Goal: Transaction & Acquisition: Purchase product/service

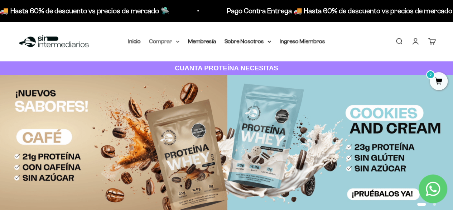
click at [165, 39] on summary "Comprar" at bounding box center [164, 41] width 30 height 9
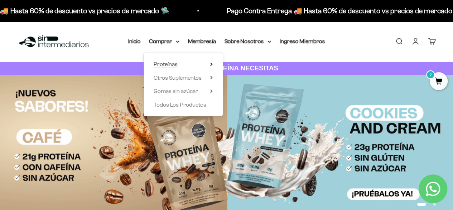
click at [175, 65] on span "Proteínas" at bounding box center [166, 64] width 24 height 6
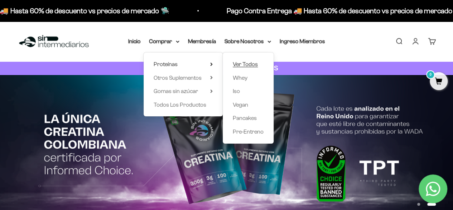
click at [244, 62] on span "Ver Todos" at bounding box center [245, 64] width 25 height 6
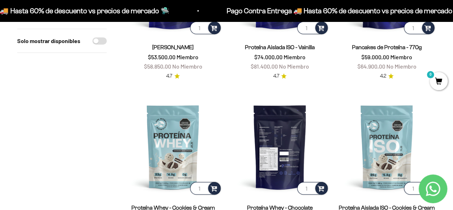
scroll to position [179, 0]
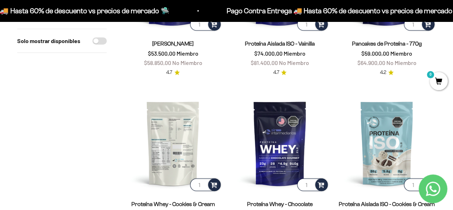
click at [188, 141] on img at bounding box center [173, 143] width 98 height 98
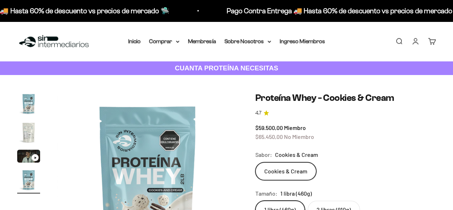
scroll to position [0, 554]
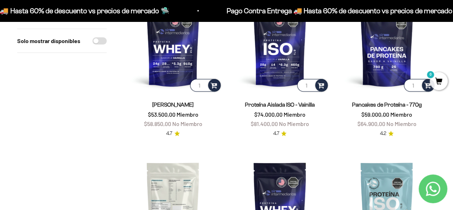
scroll to position [107, 0]
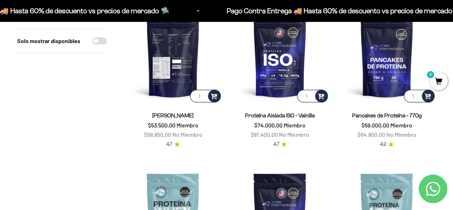
click at [195, 76] on img at bounding box center [173, 54] width 98 height 98
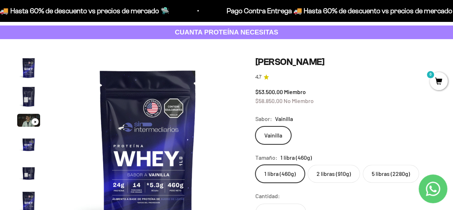
click at [328, 176] on label "2 libras (910g)" at bounding box center [334, 173] width 52 height 18
click at [255, 164] on input "2 libras (910g)" at bounding box center [255, 164] width 0 height 0
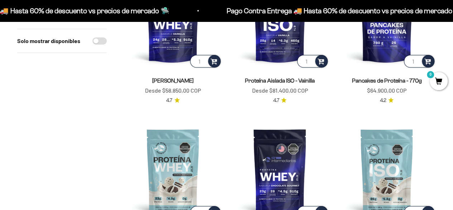
scroll to position [143, 0]
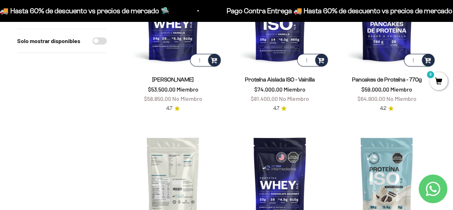
click at [186, 165] on img at bounding box center [173, 179] width 98 height 98
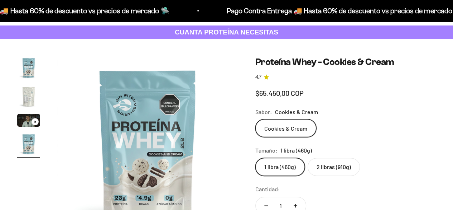
scroll to position [0, 554]
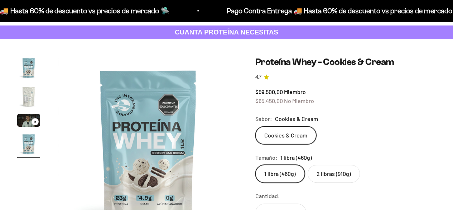
click at [343, 173] on label "2 libras (910g)" at bounding box center [334, 173] width 52 height 18
click at [255, 164] on input "2 libras (910g)" at bounding box center [255, 164] width 0 height 0
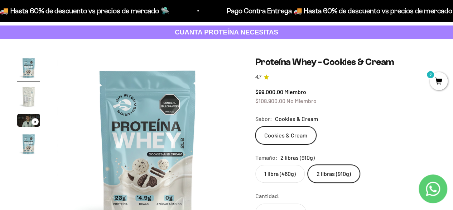
click at [19, 93] on img "Ir al artículo 2" at bounding box center [28, 96] width 23 height 23
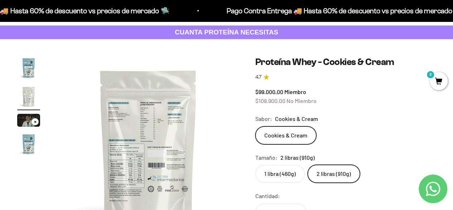
scroll to position [0, 185]
